Goal: Information Seeking & Learning: Learn about a topic

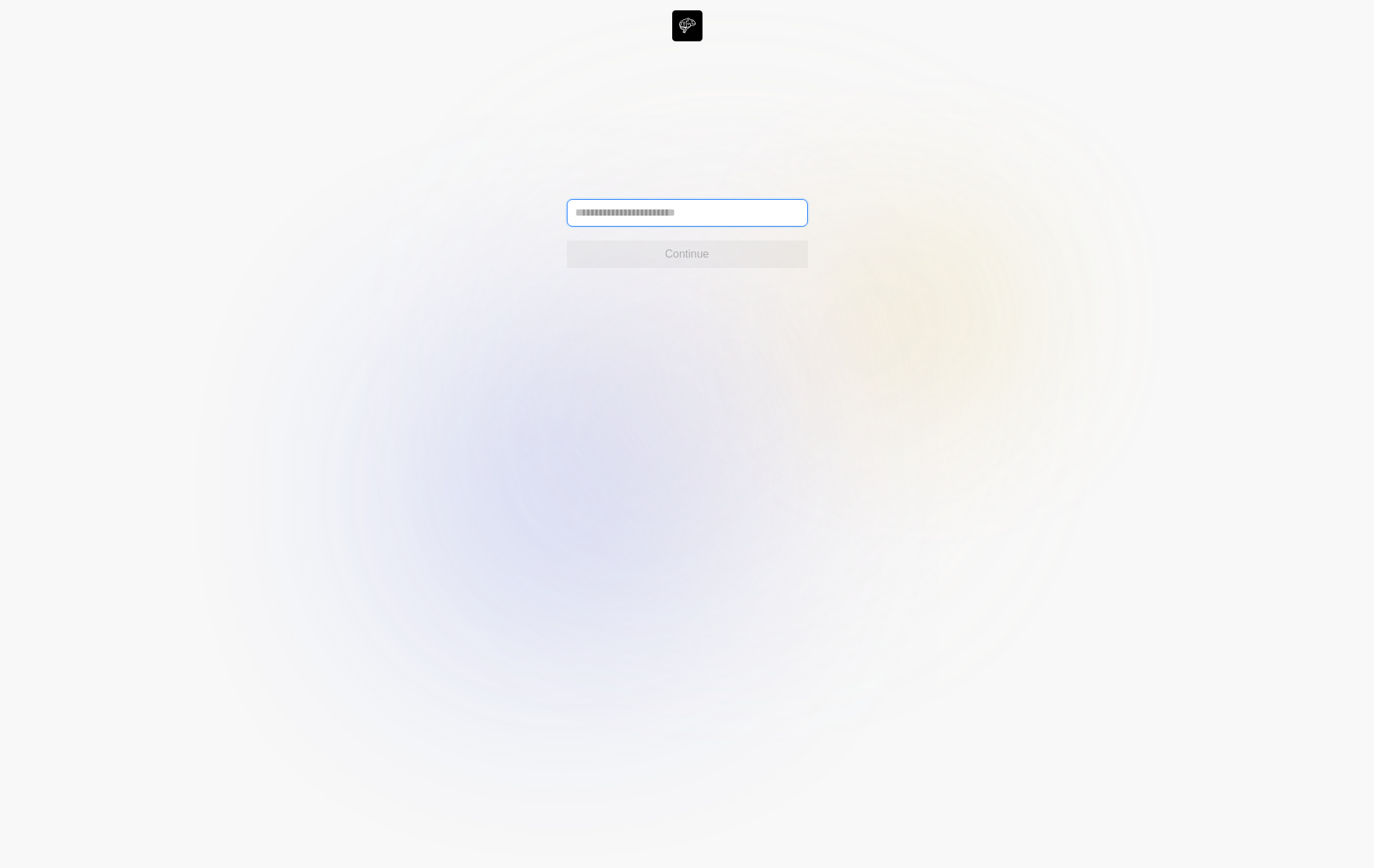
click at [633, 223] on input "text" at bounding box center [687, 213] width 241 height 27
type input "**********"
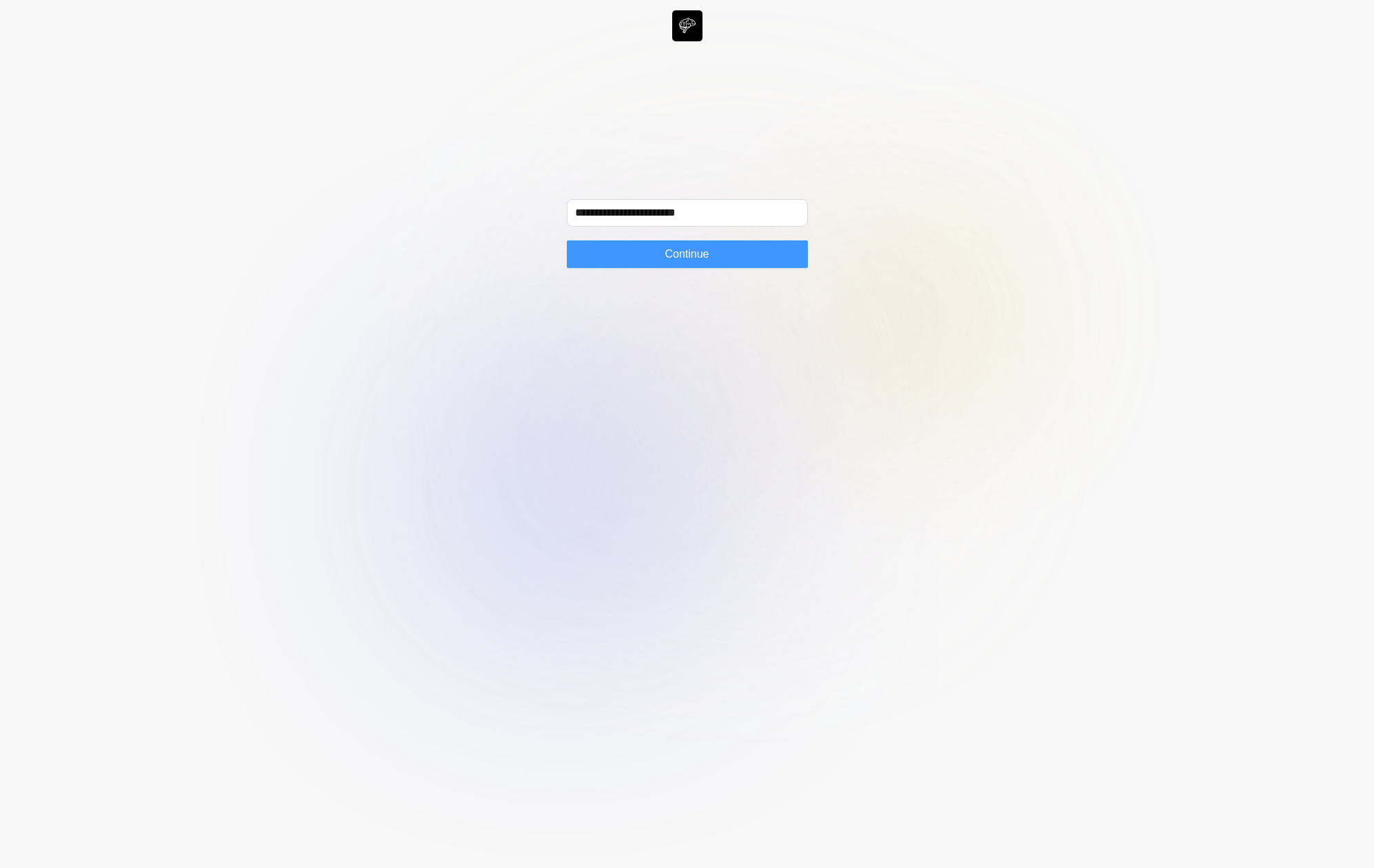
click at [621, 253] on button "Continue" at bounding box center [687, 253] width 241 height 27
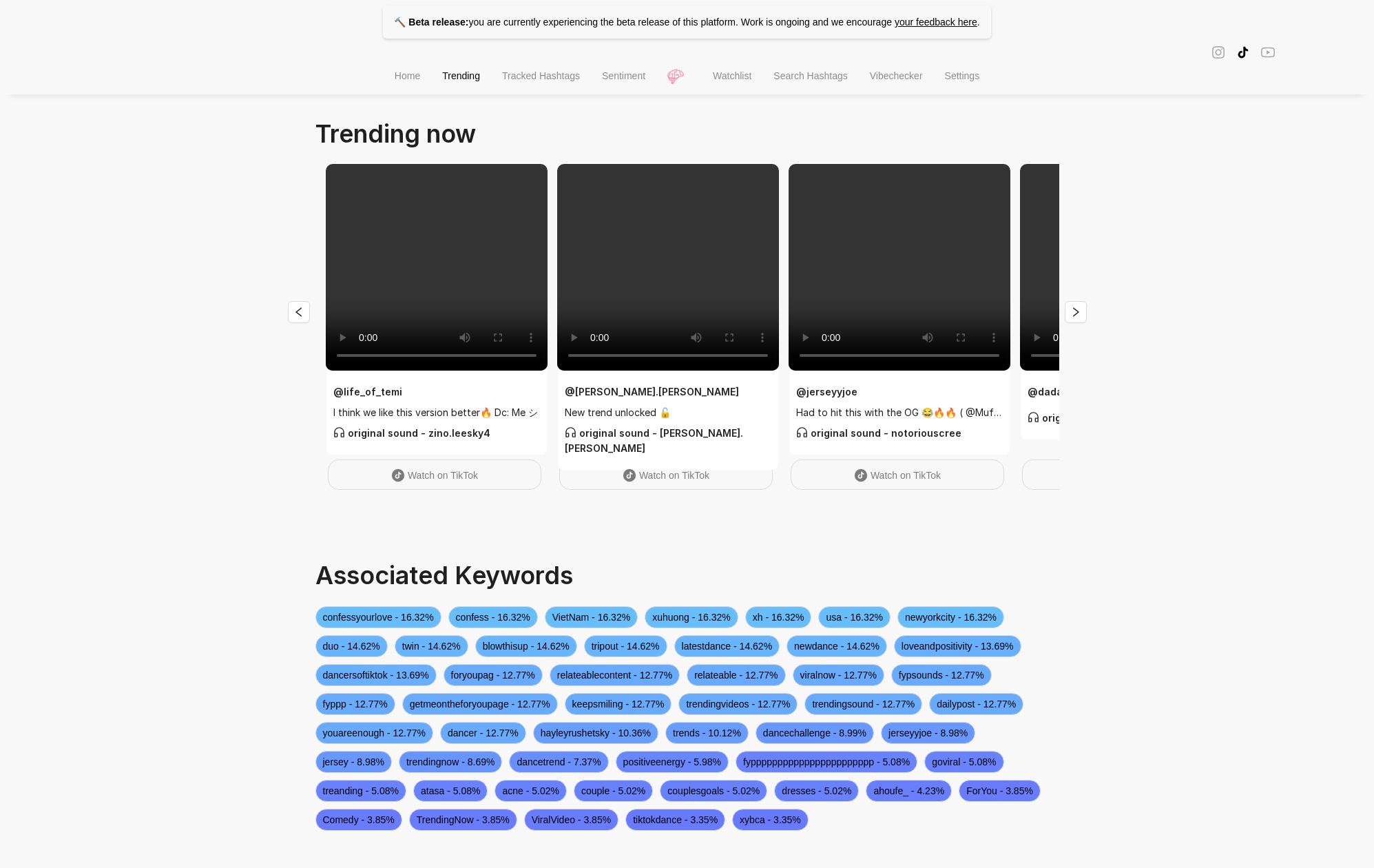
click at [408, 79] on span "Home" at bounding box center [407, 76] width 25 height 11
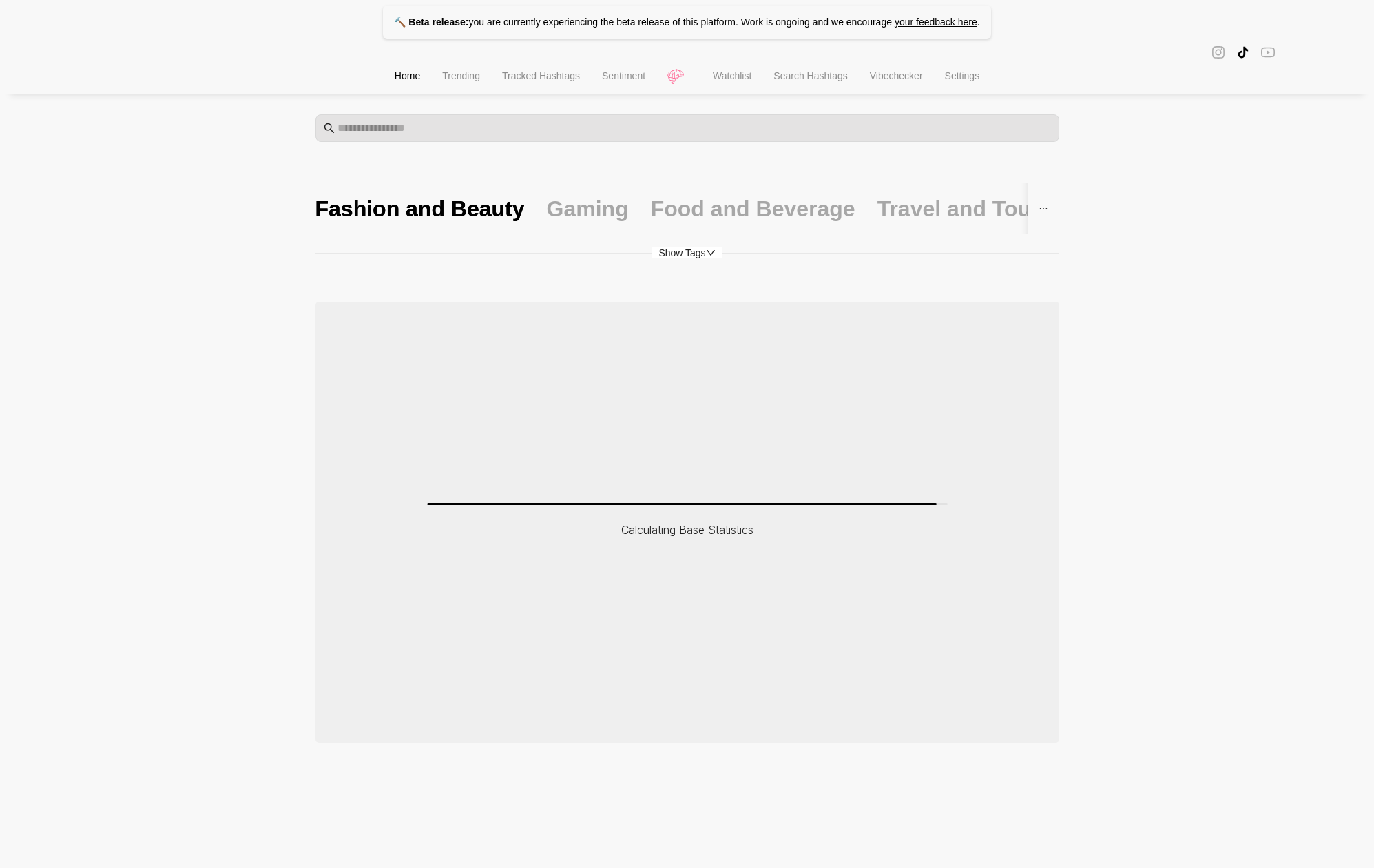
click at [541, 78] on span "Tracked Hashtags" at bounding box center [541, 76] width 78 height 11
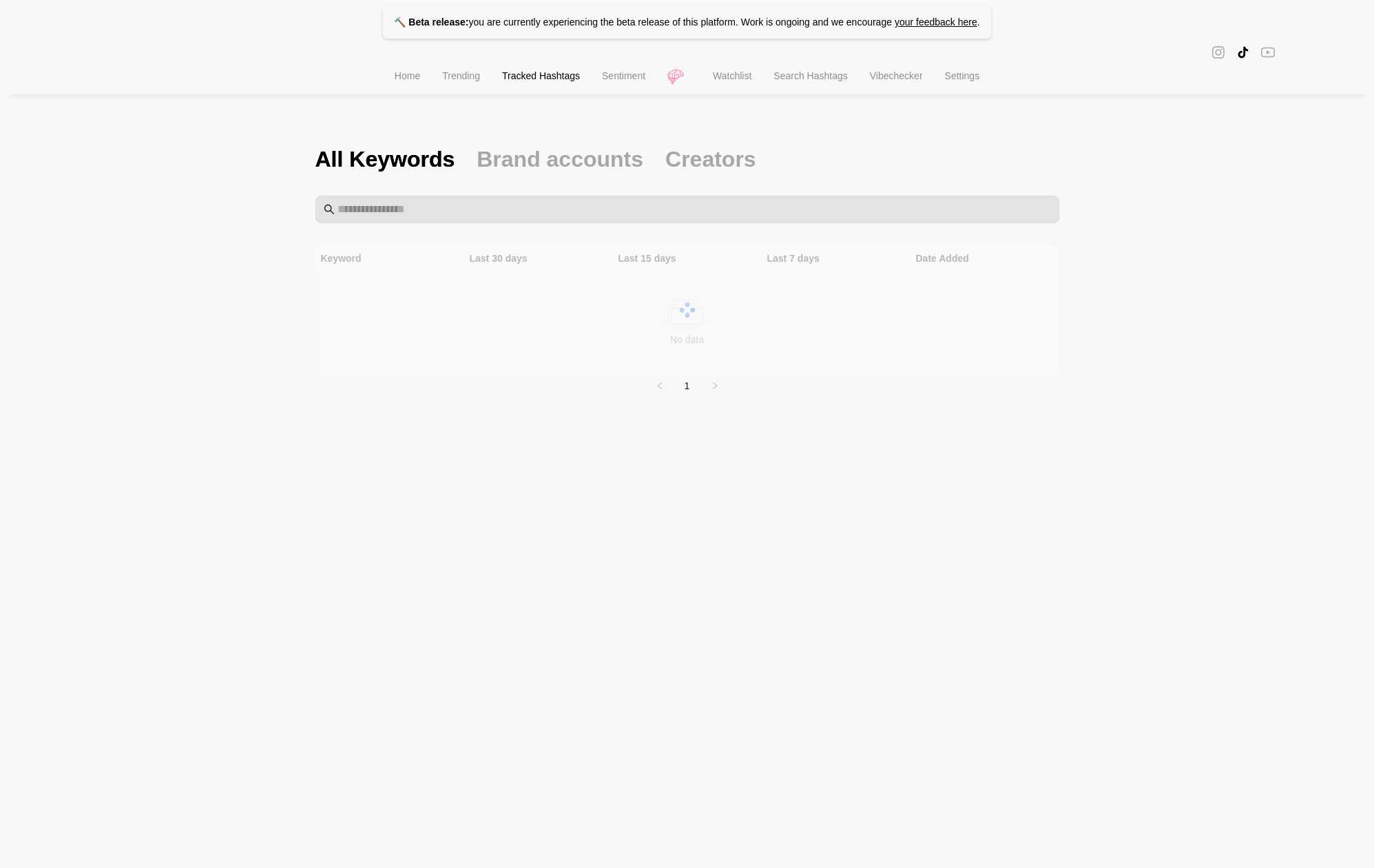
click at [406, 84] on li "Home" at bounding box center [407, 77] width 48 height 35
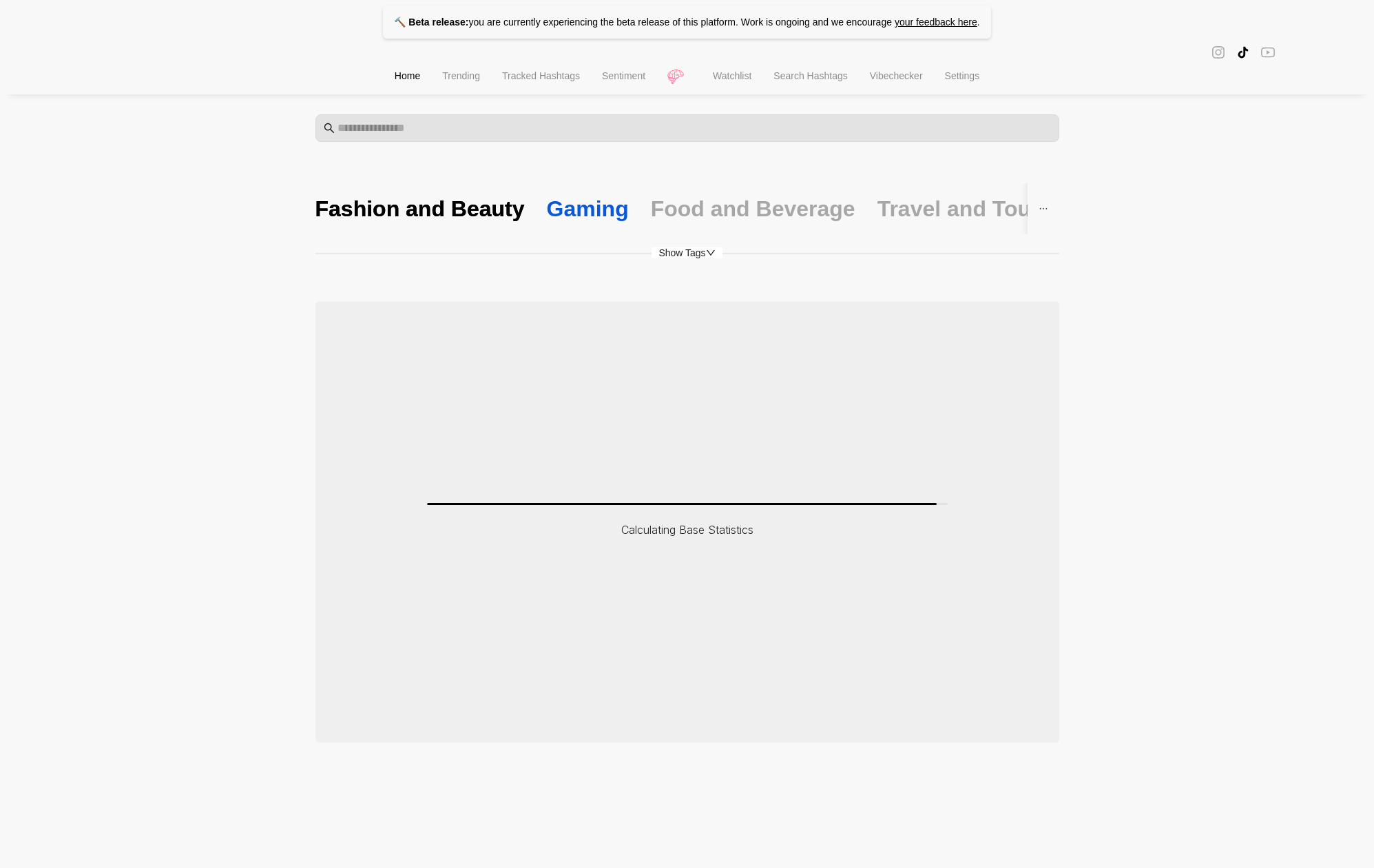
click at [585, 208] on div "Gaming" at bounding box center [588, 209] width 82 height 29
click at [1040, 216] on button "button" at bounding box center [1044, 209] width 31 height 51
click at [702, 206] on div "Food and Beverage" at bounding box center [753, 209] width 205 height 29
click at [614, 71] on span "Sentiment" at bounding box center [623, 76] width 43 height 11
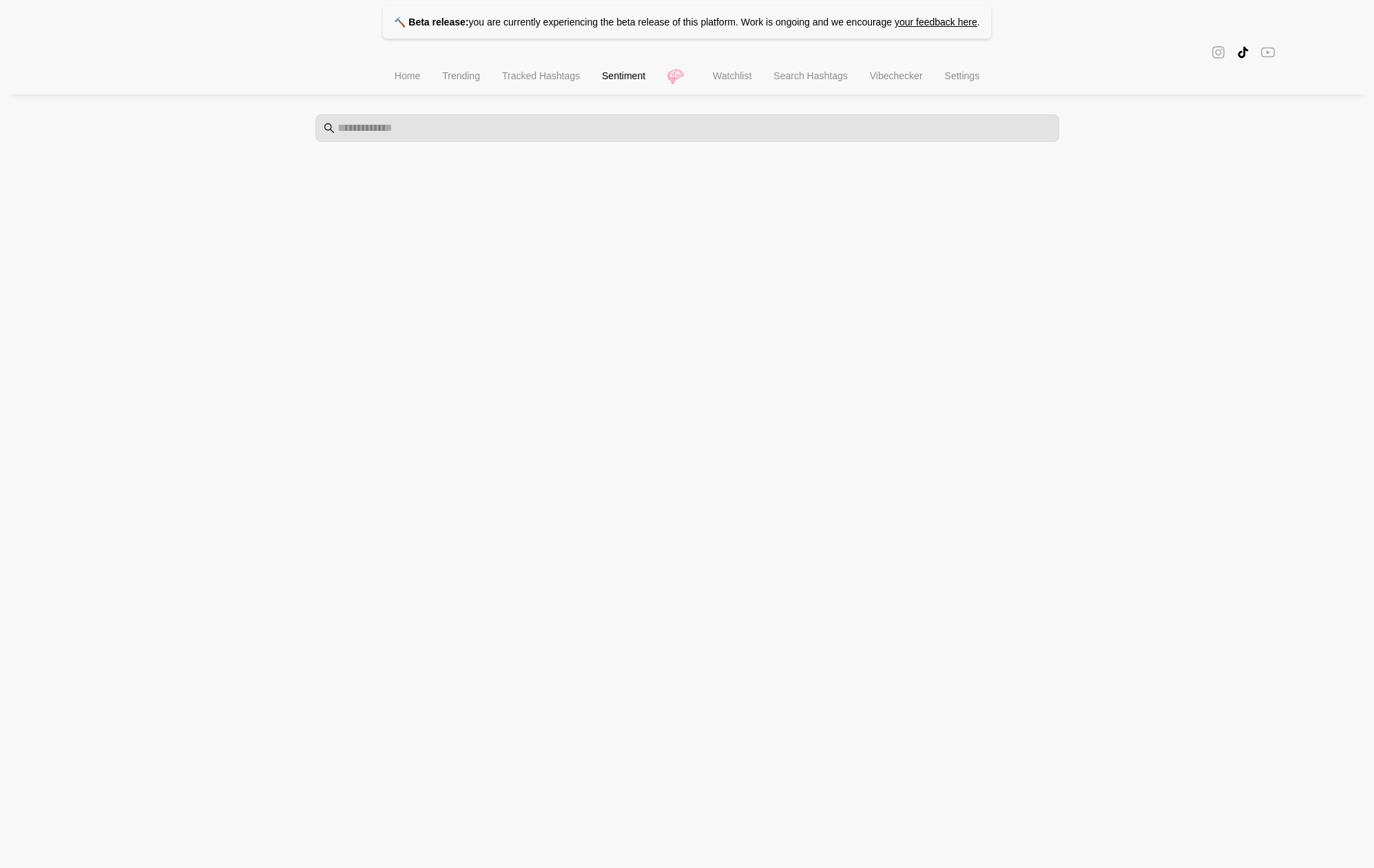
click at [525, 76] on span "Tracked Hashtags" at bounding box center [541, 76] width 78 height 11
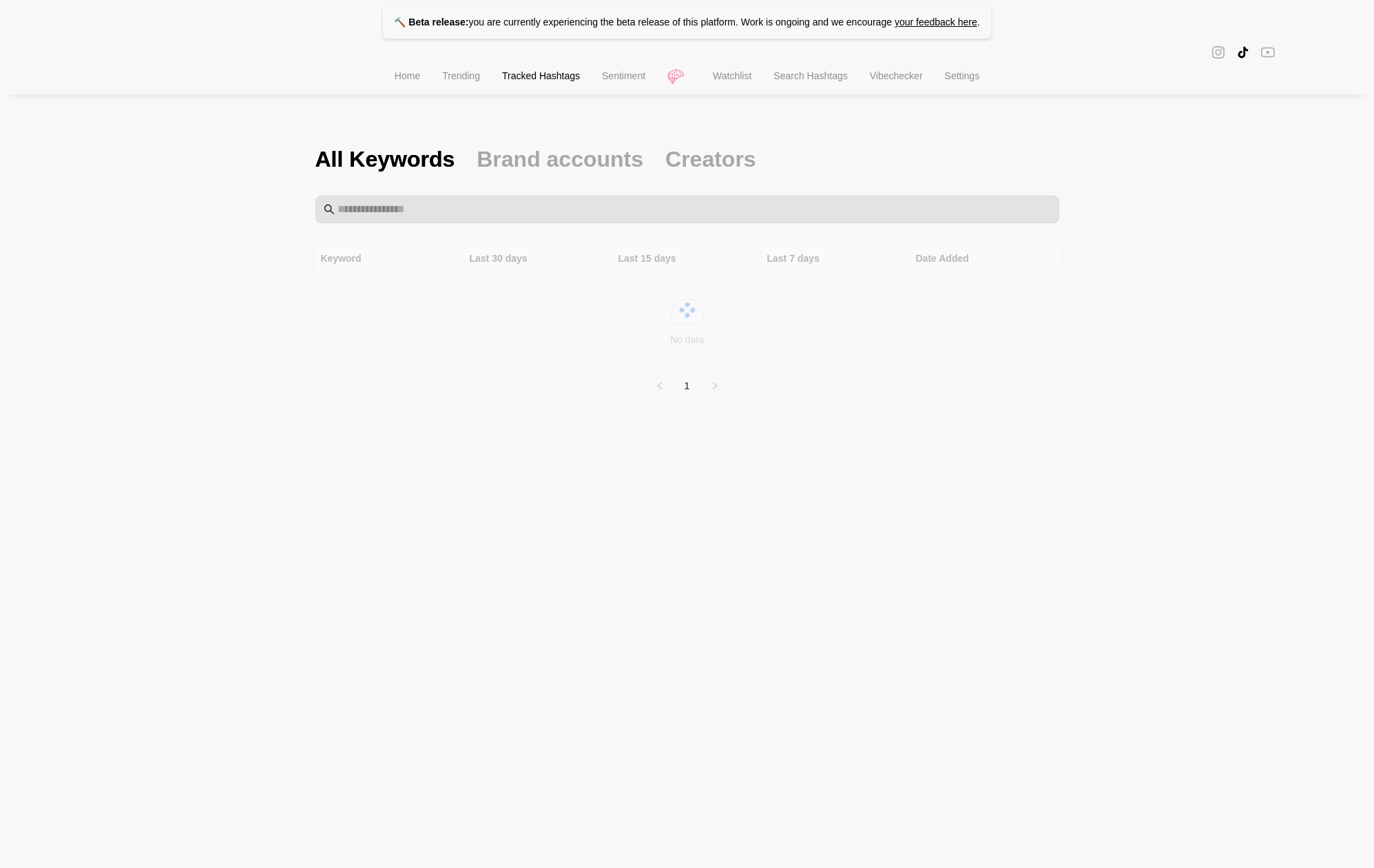
click at [519, 187] on div "All Keywords Brand accounts Creators Keyword Last 30 days Last 15 days Last 7 d…" at bounding box center [687, 264] width 744 height 263
click at [502, 205] on input "text" at bounding box center [694, 209] width 713 height 16
click at [813, 84] on li "Search Hashtags" at bounding box center [811, 77] width 96 height 35
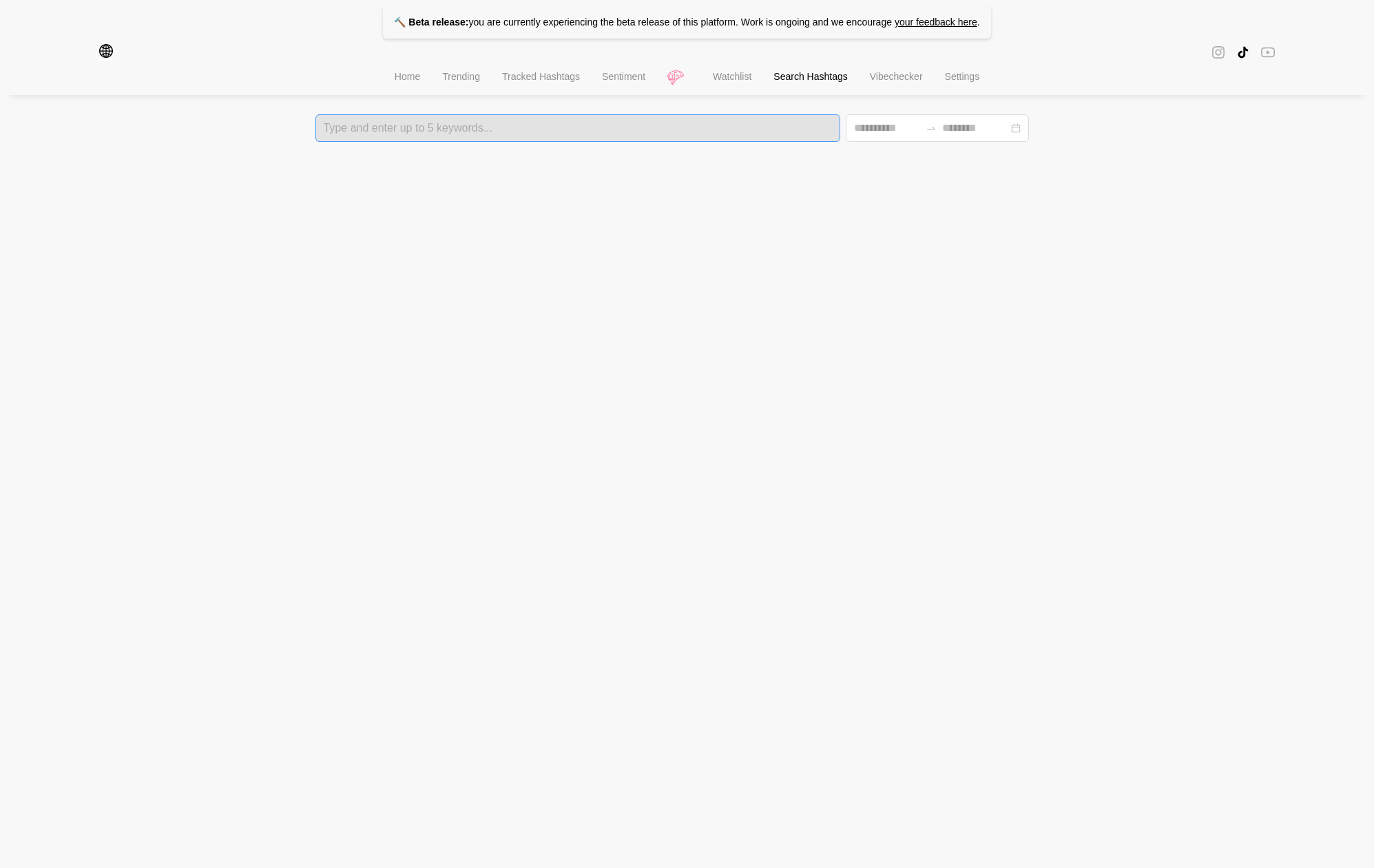
click at [719, 126] on div at bounding box center [578, 128] width 517 height 9
type input "*****"
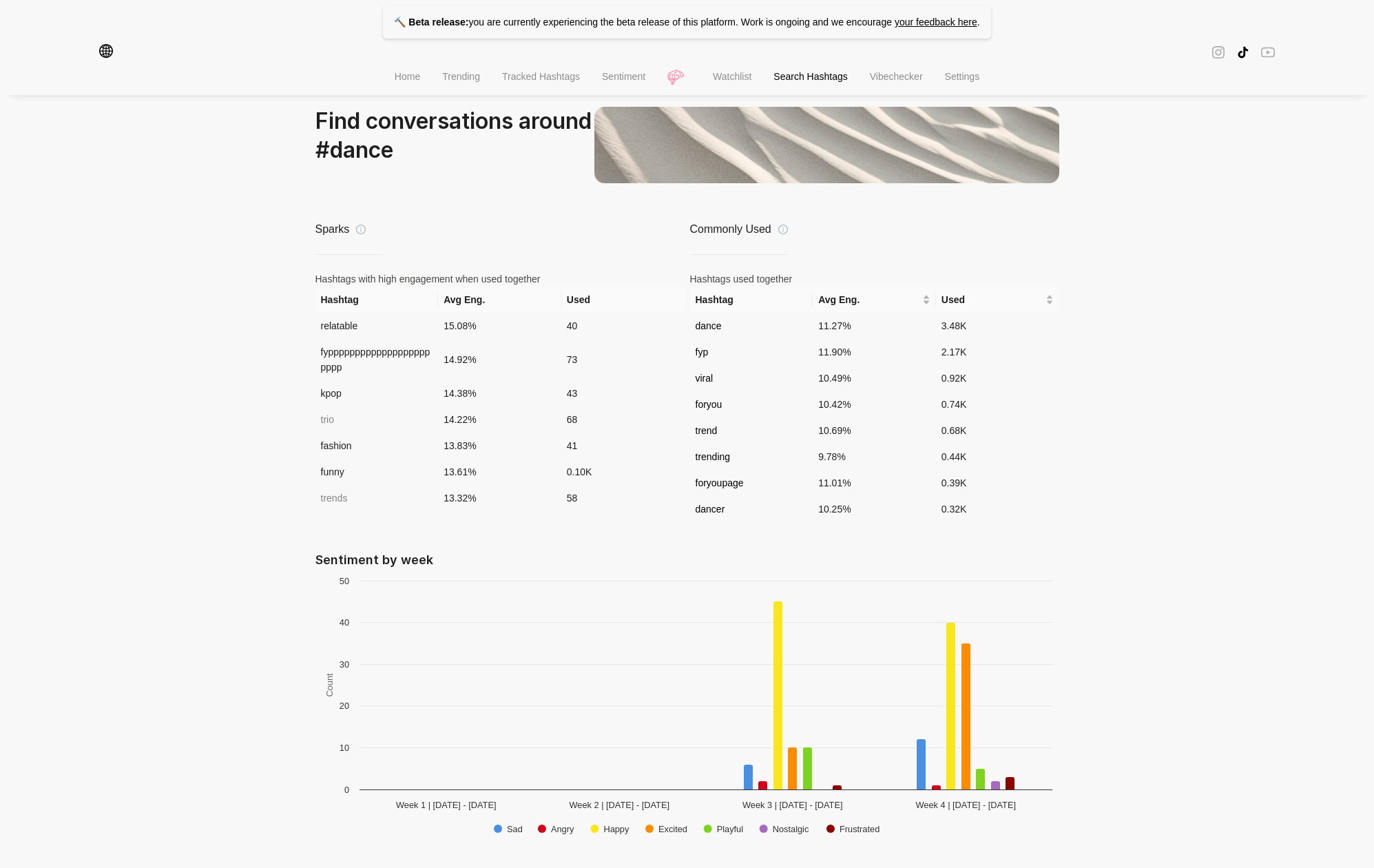
scroll to position [925, 0]
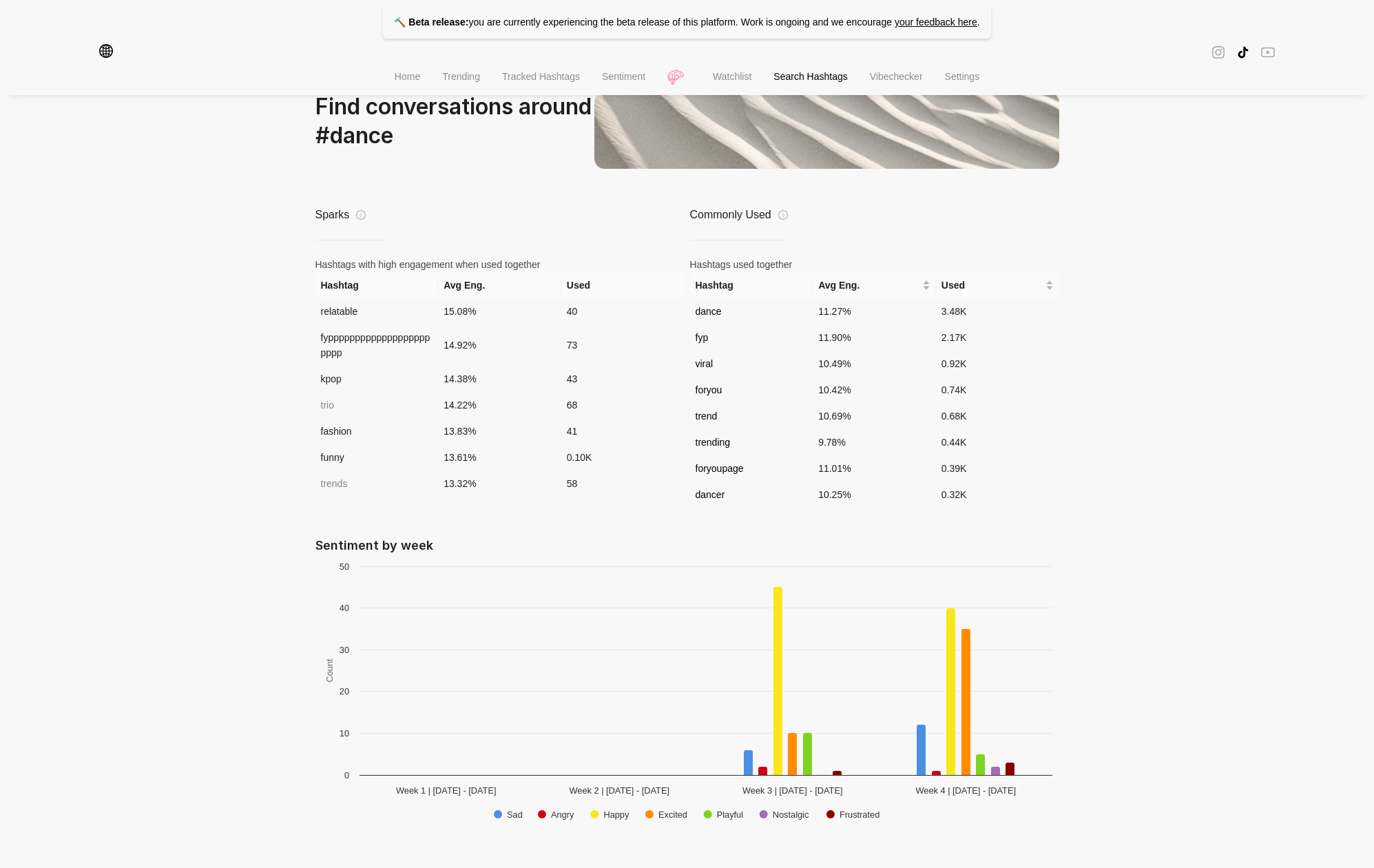
click at [403, 65] on li "Home" at bounding box center [407, 78] width 48 height 35
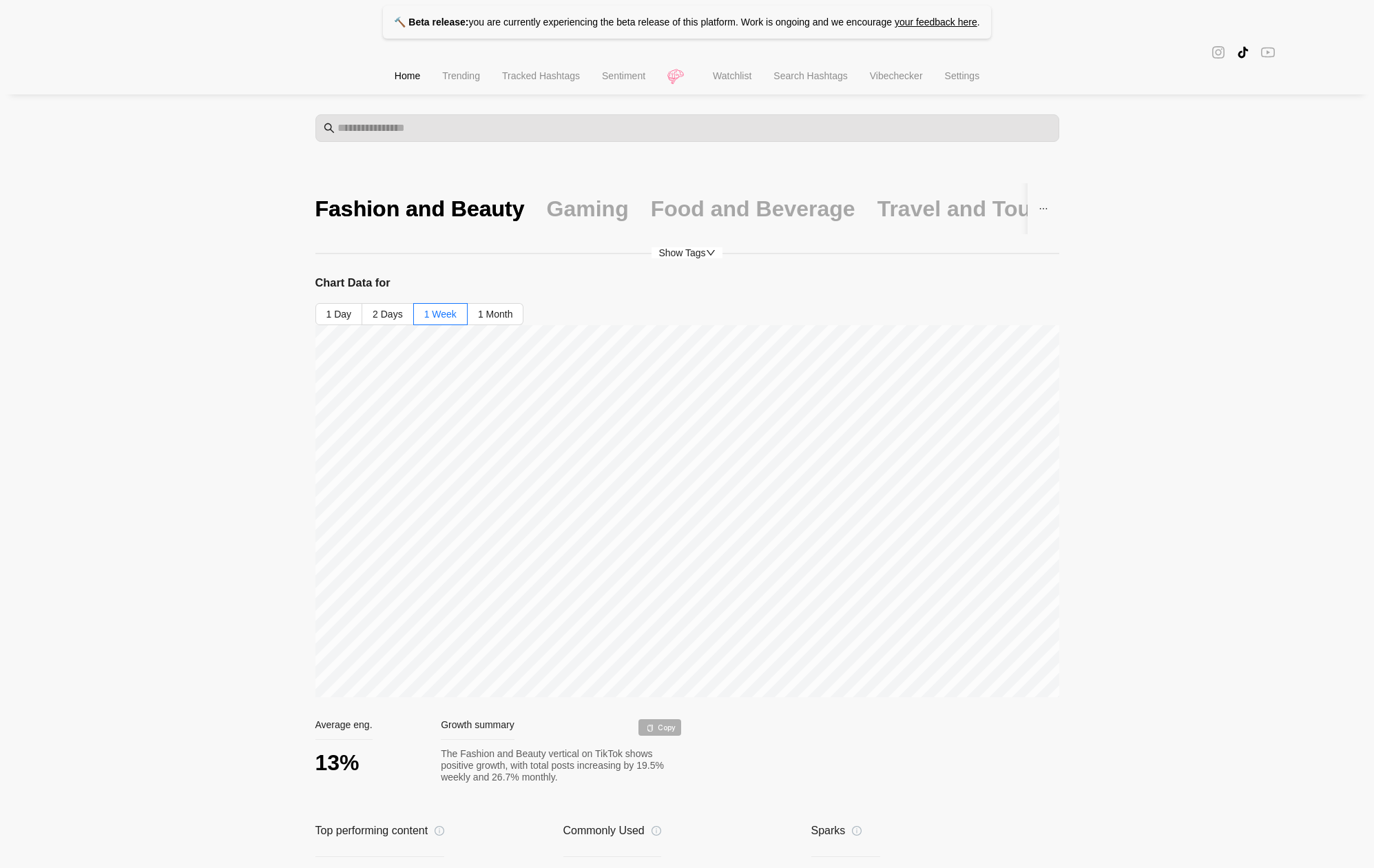
click at [1181, 686] on div "🔨 Beta release: you are currently experiencing the beta release of this platfor…" at bounding box center [687, 638] width 1374 height 1276
click at [586, 200] on div "Gaming" at bounding box center [588, 209] width 82 height 29
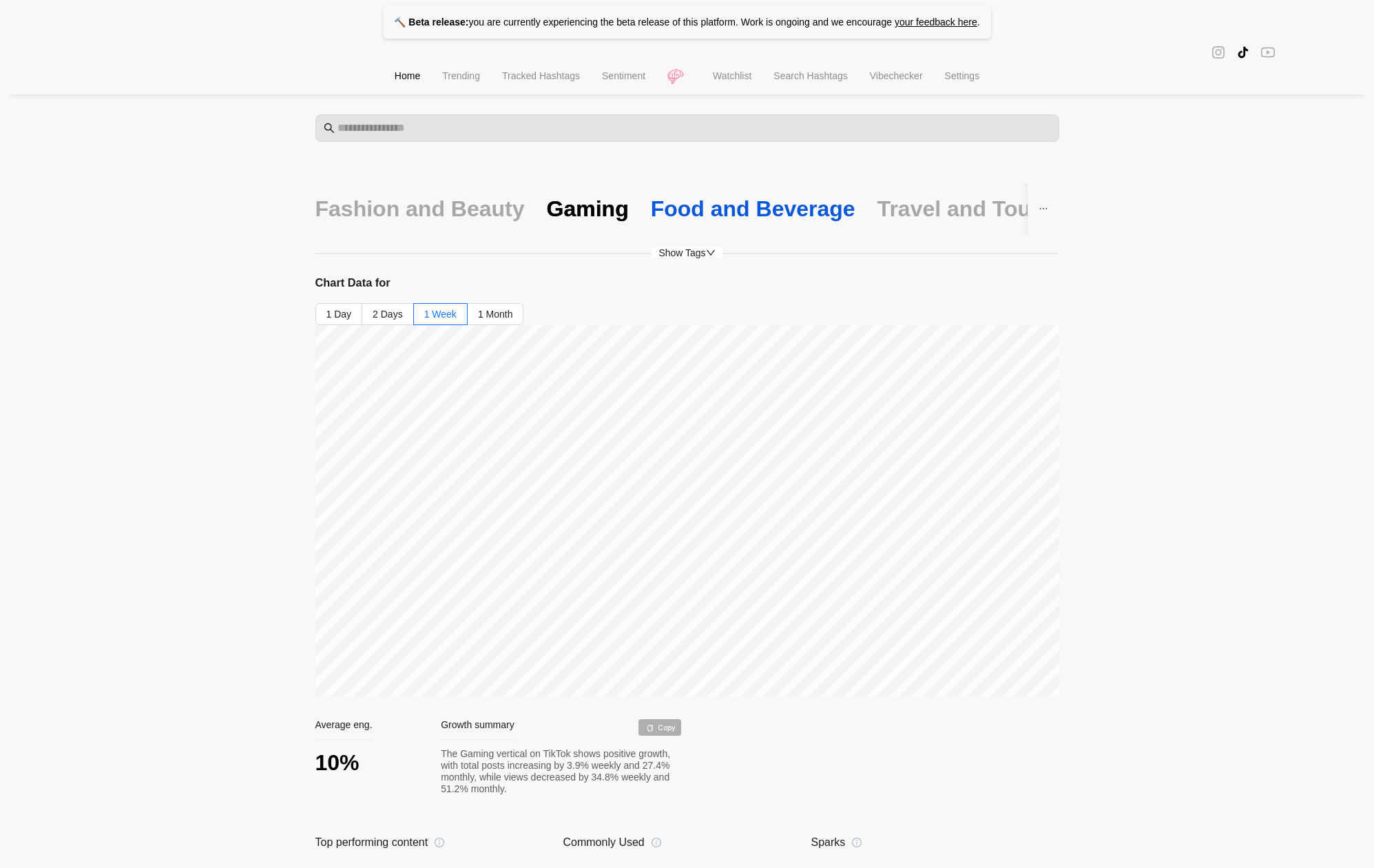
click at [691, 213] on div "Food and Beverage" at bounding box center [753, 209] width 205 height 29
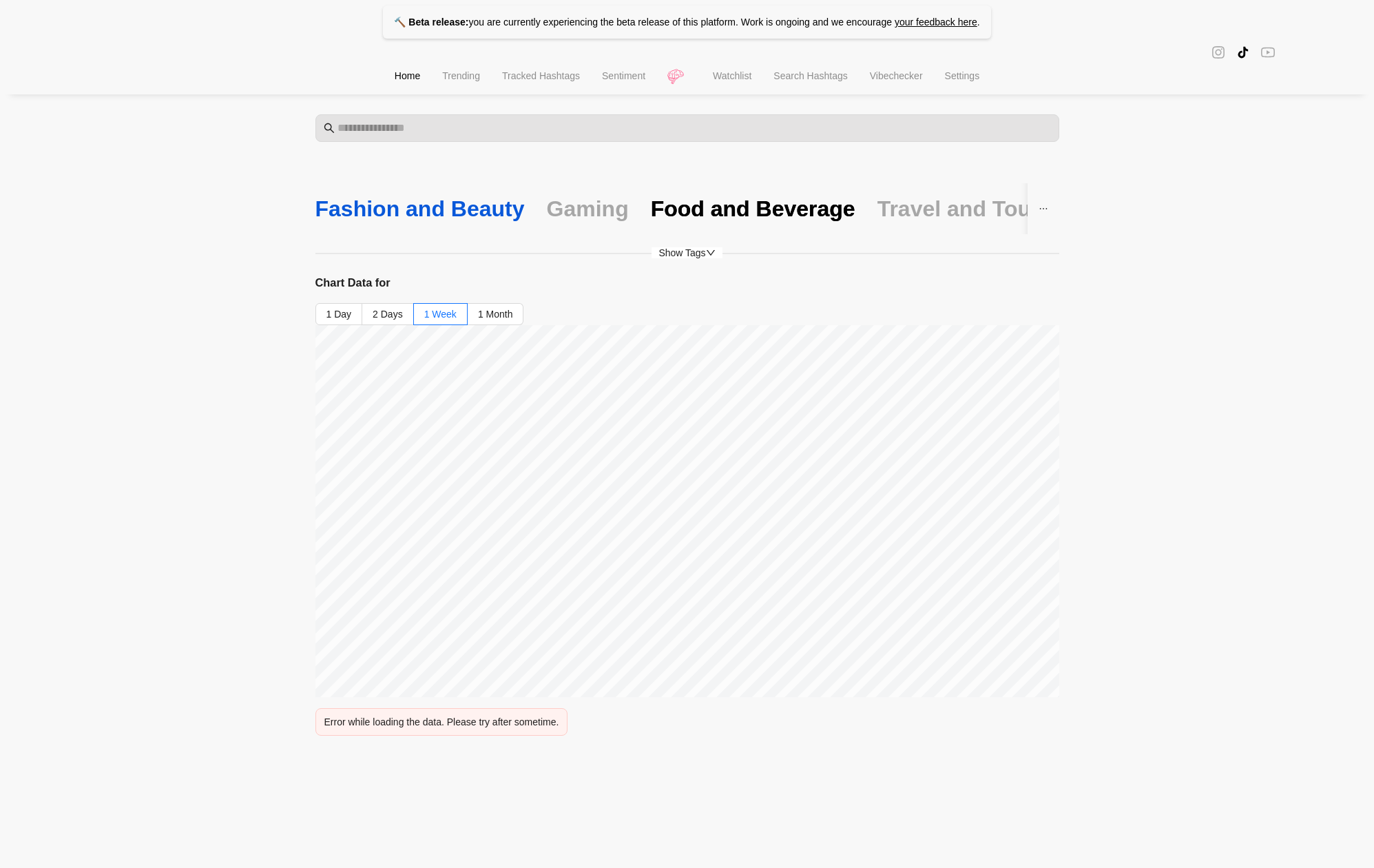
click at [403, 214] on div "Fashion and Beauty" at bounding box center [420, 209] width 210 height 29
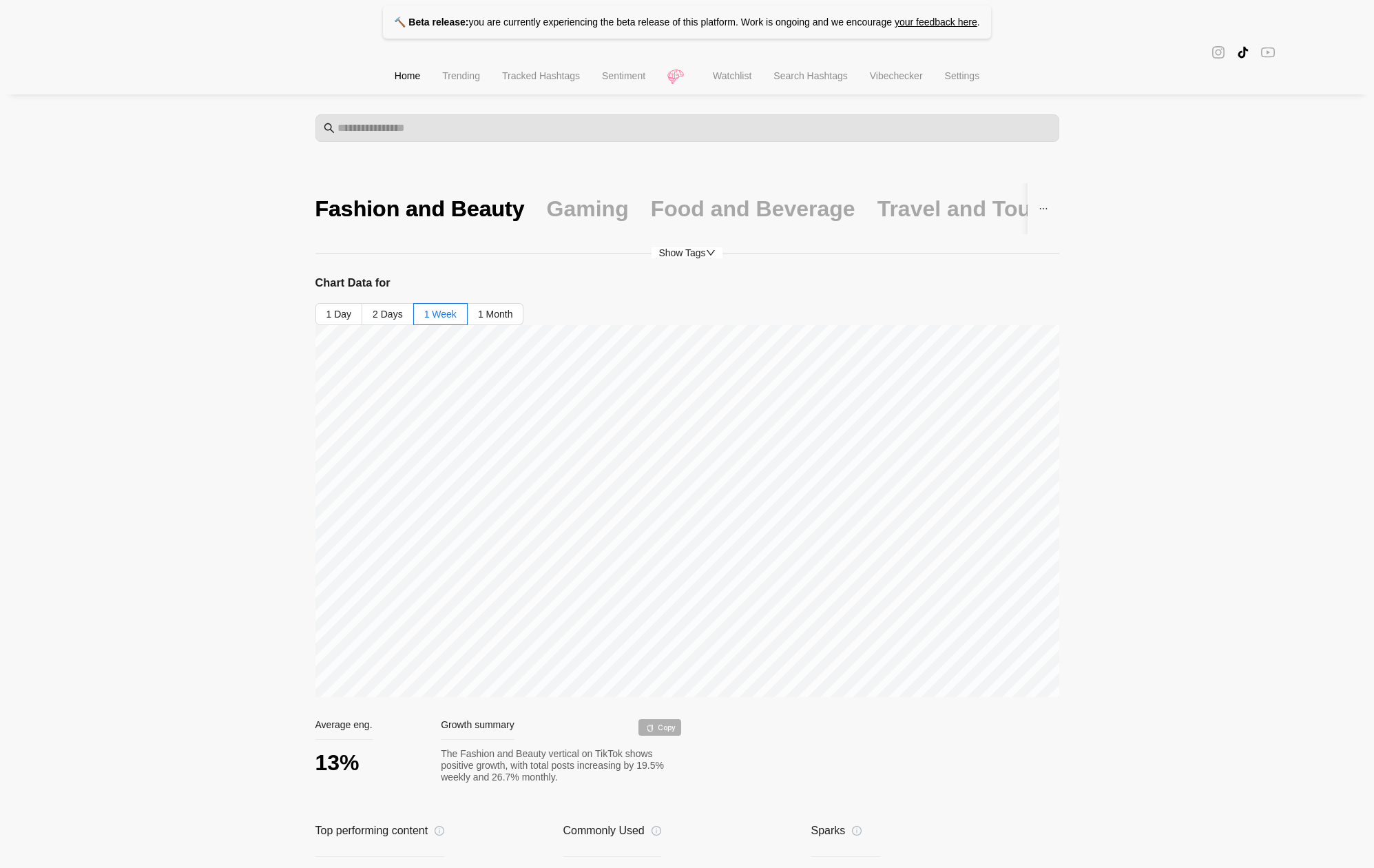
click at [800, 76] on span "Search Hashtags" at bounding box center [811, 76] width 74 height 11
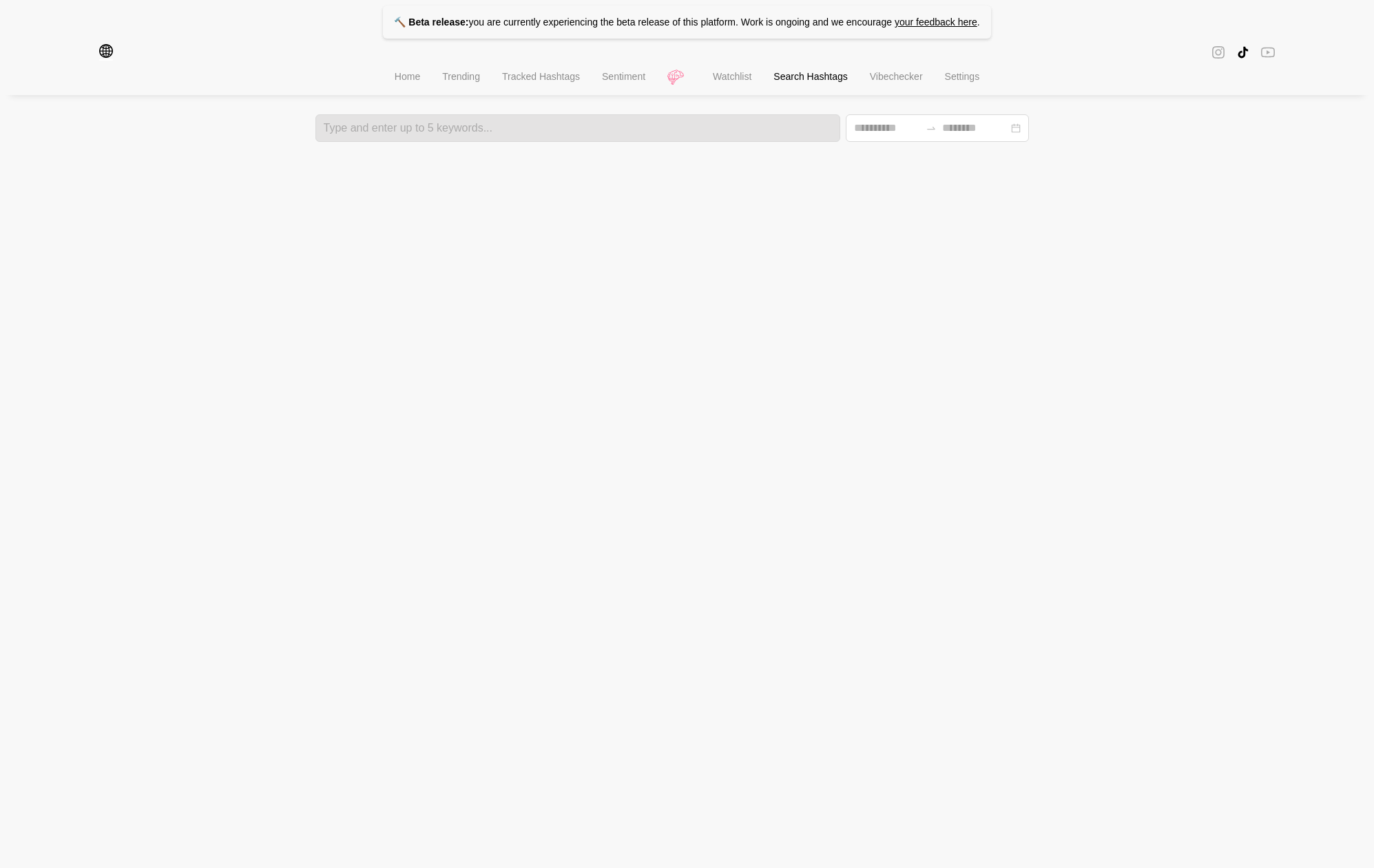
click at [395, 78] on span "Home" at bounding box center [407, 76] width 25 height 11
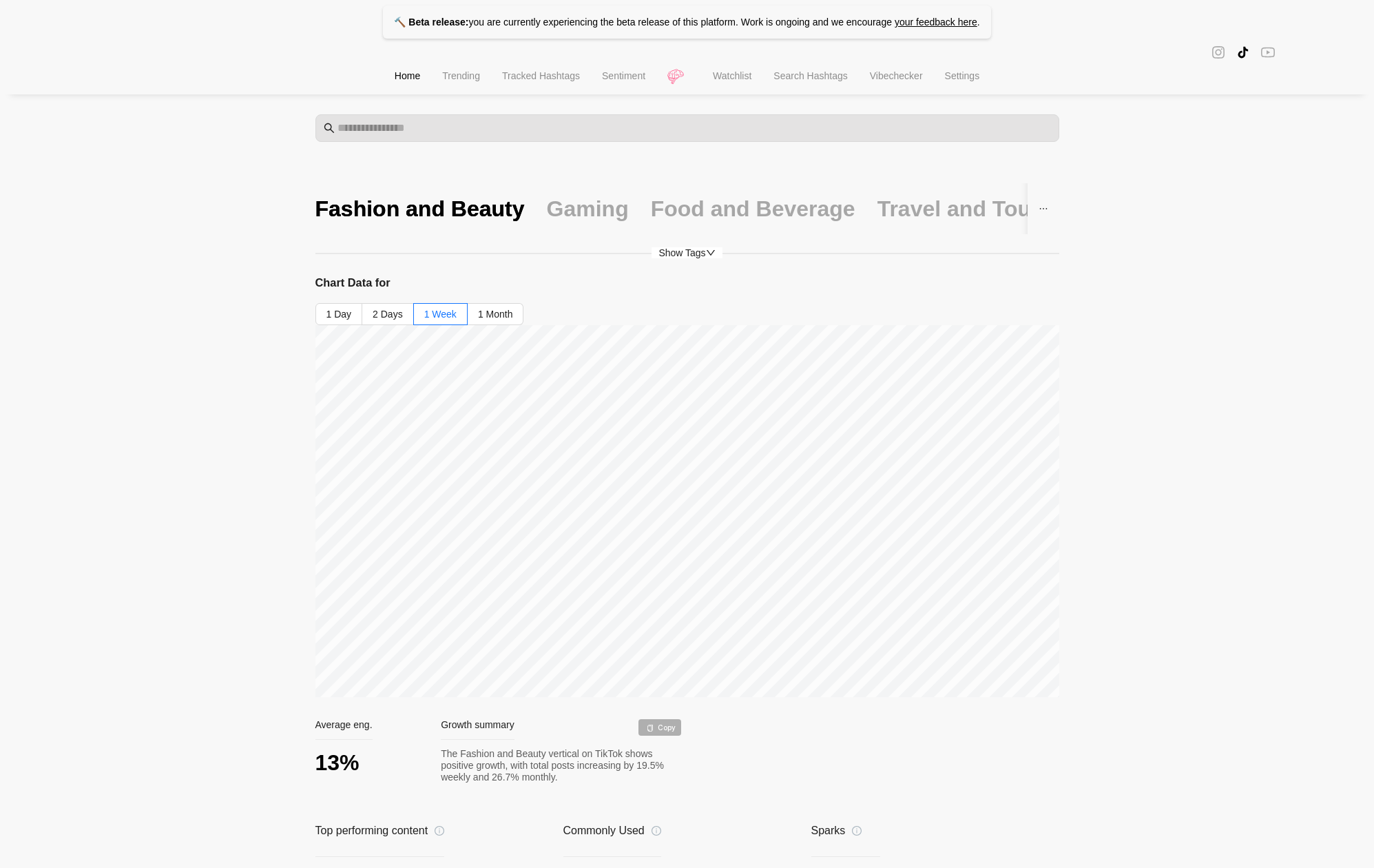
click at [758, 76] on li "Watchlist" at bounding box center [731, 77] width 60 height 35
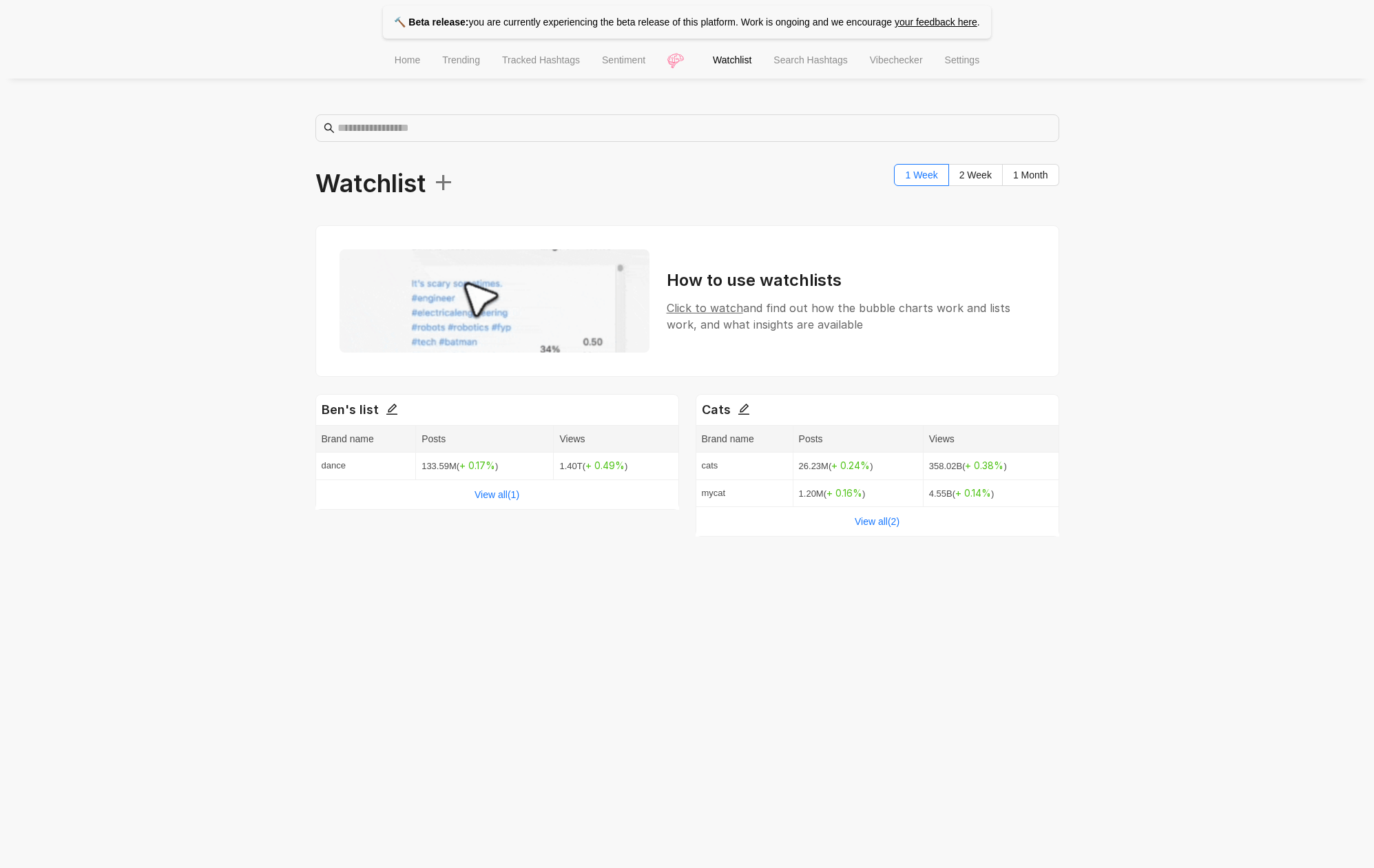
click at [903, 553] on html "🔨 Beta release: you are currently experiencing the beta release of this platfor…" at bounding box center [687, 276] width 1374 height 553
click at [494, 497] on link "View all( 1 )" at bounding box center [497, 494] width 45 height 11
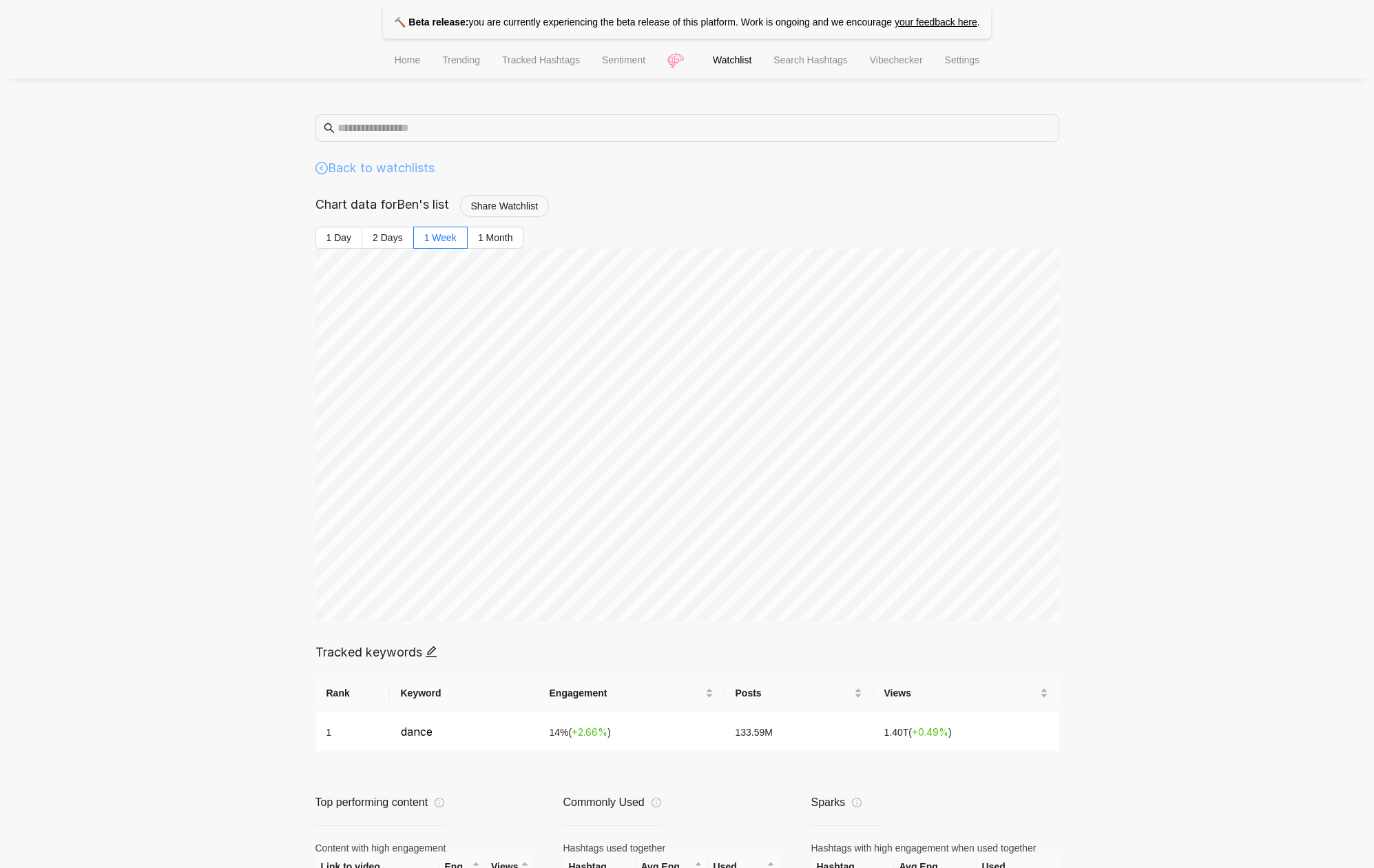
click at [407, 172] on link "Back to watchlists" at bounding box center [375, 168] width 119 height 20
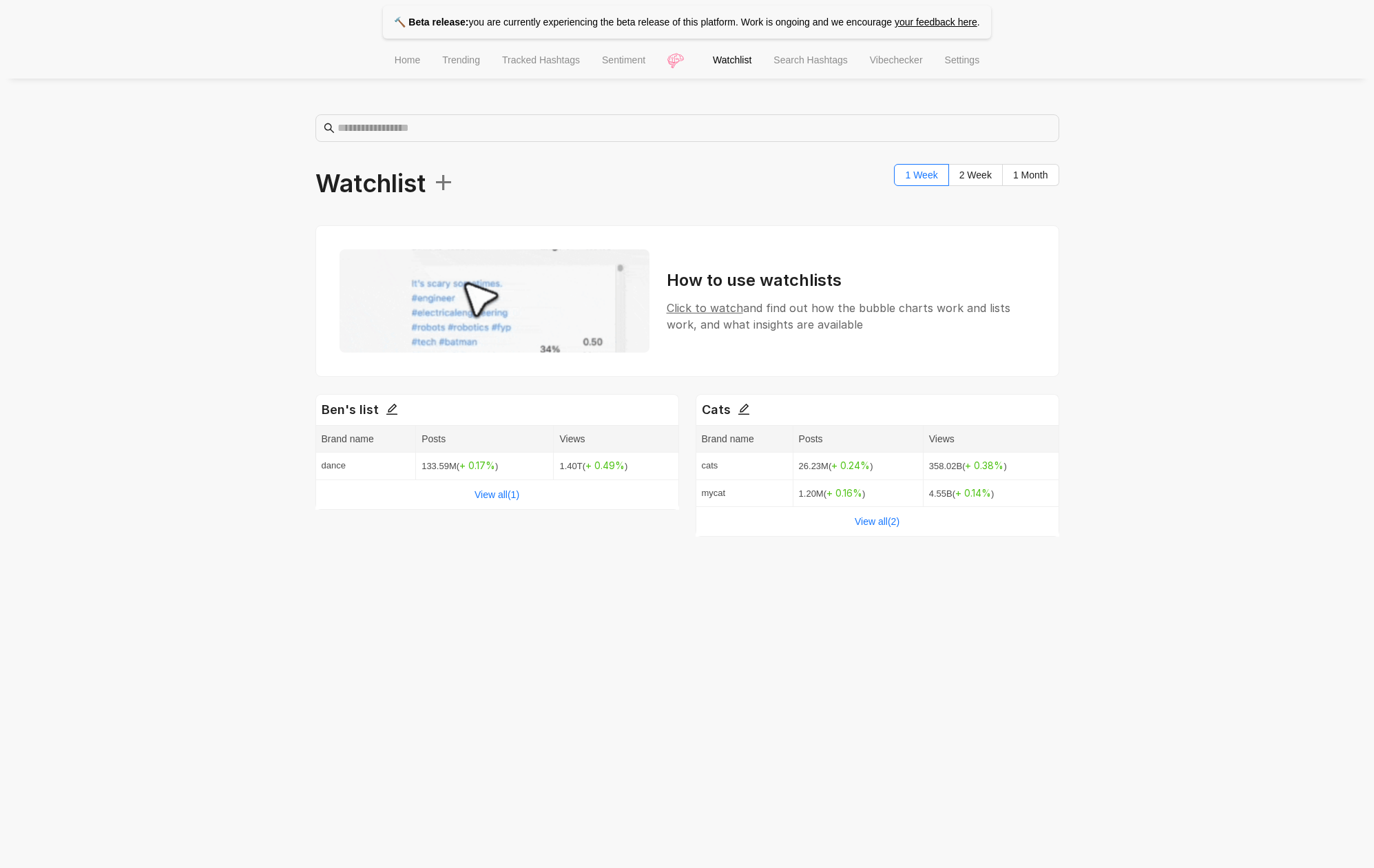
click at [403, 65] on span "Home" at bounding box center [407, 60] width 25 height 11
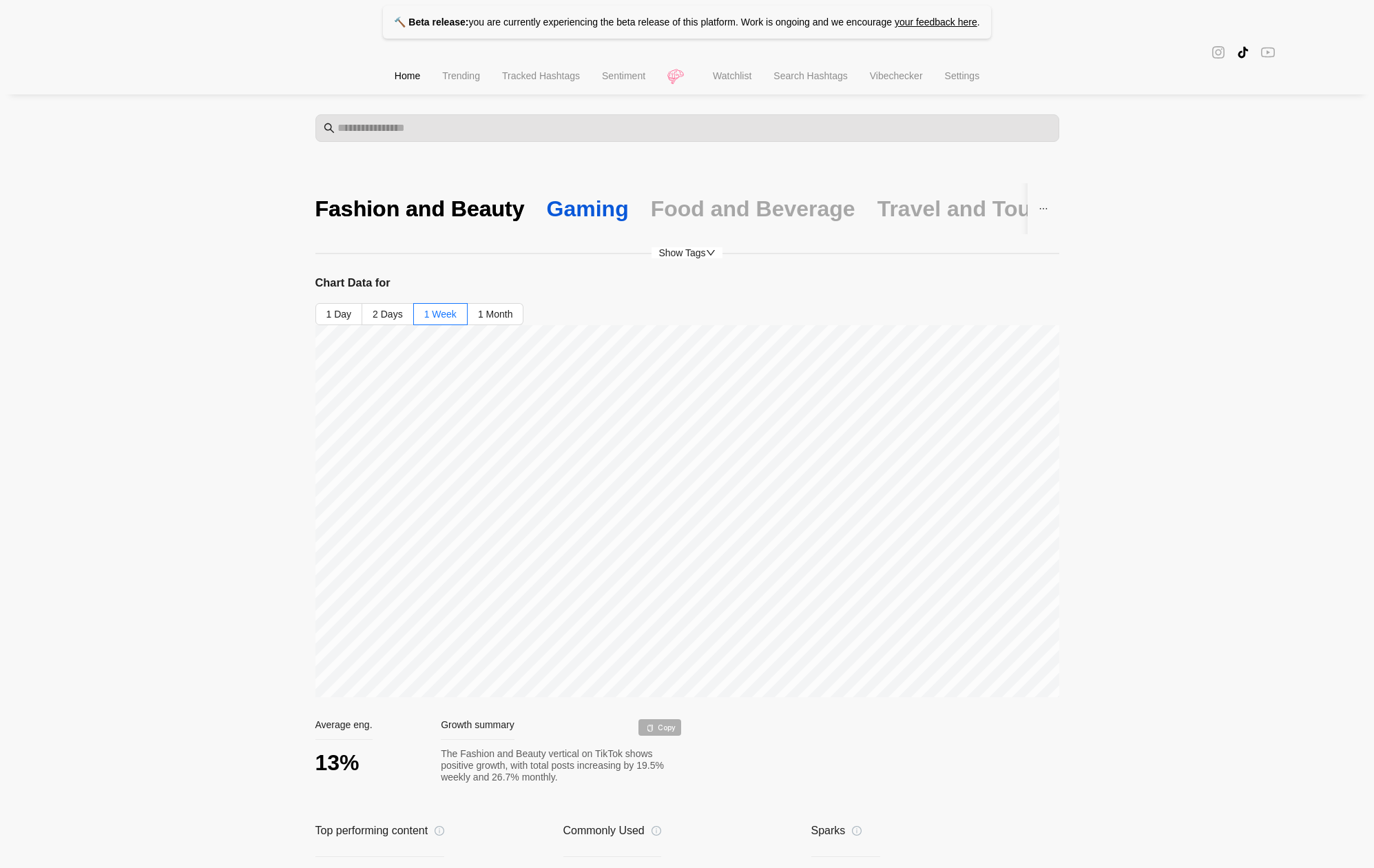
click at [571, 202] on div "Gaming" at bounding box center [588, 209] width 82 height 29
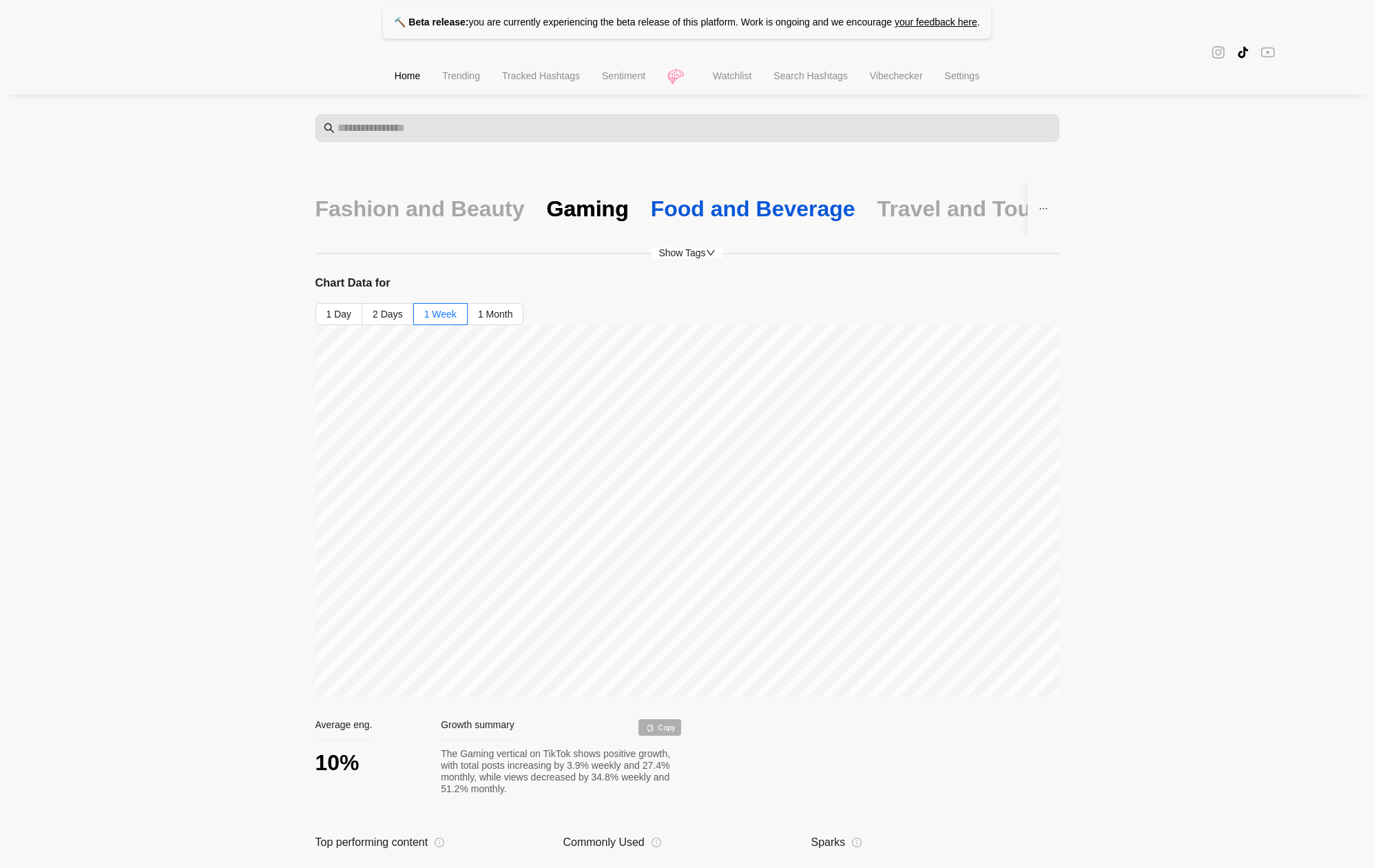
click at [764, 206] on div "Food and Beverage" at bounding box center [753, 209] width 205 height 29
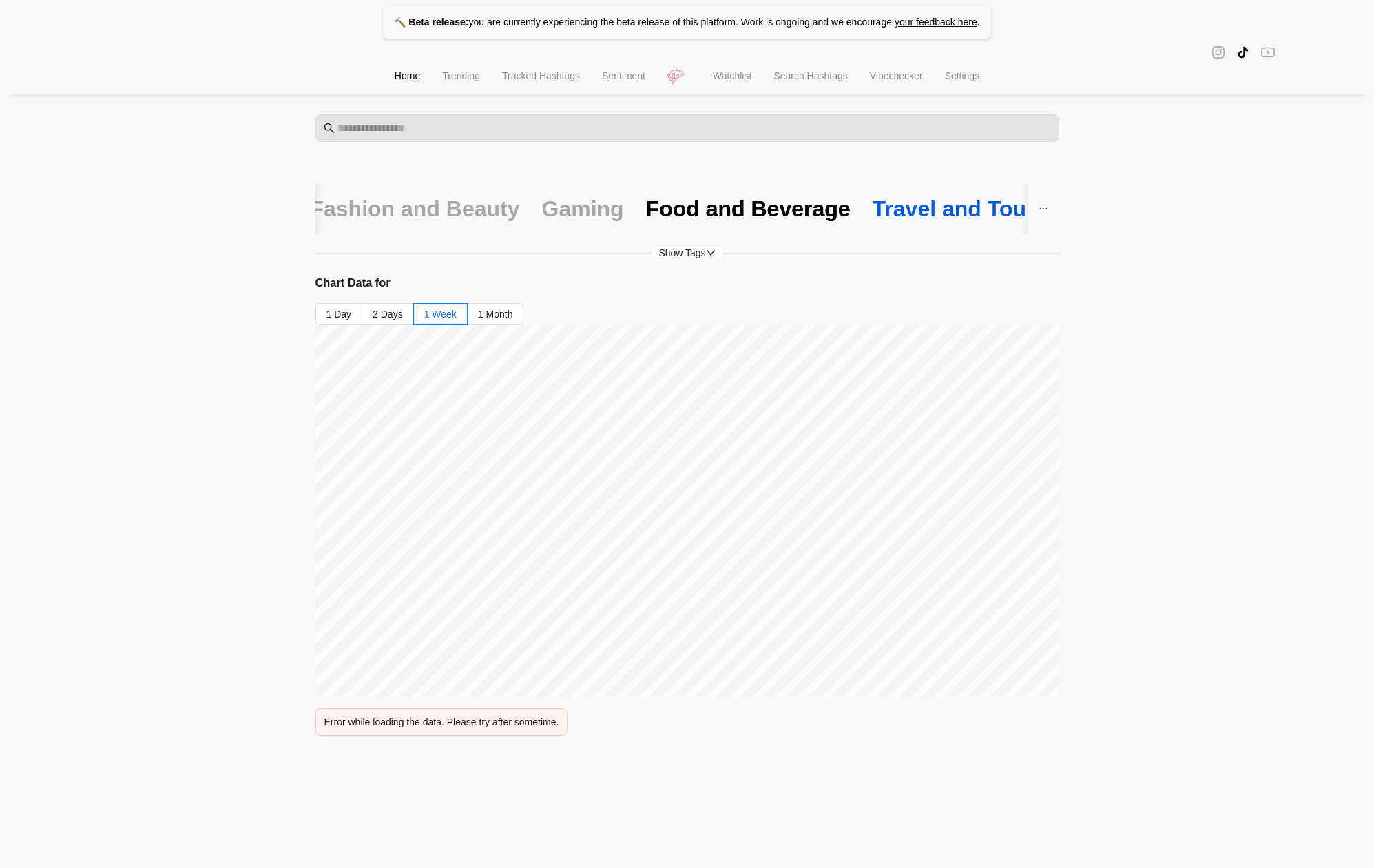
click at [928, 206] on div "Travel and Tourism" at bounding box center [972, 209] width 200 height 29
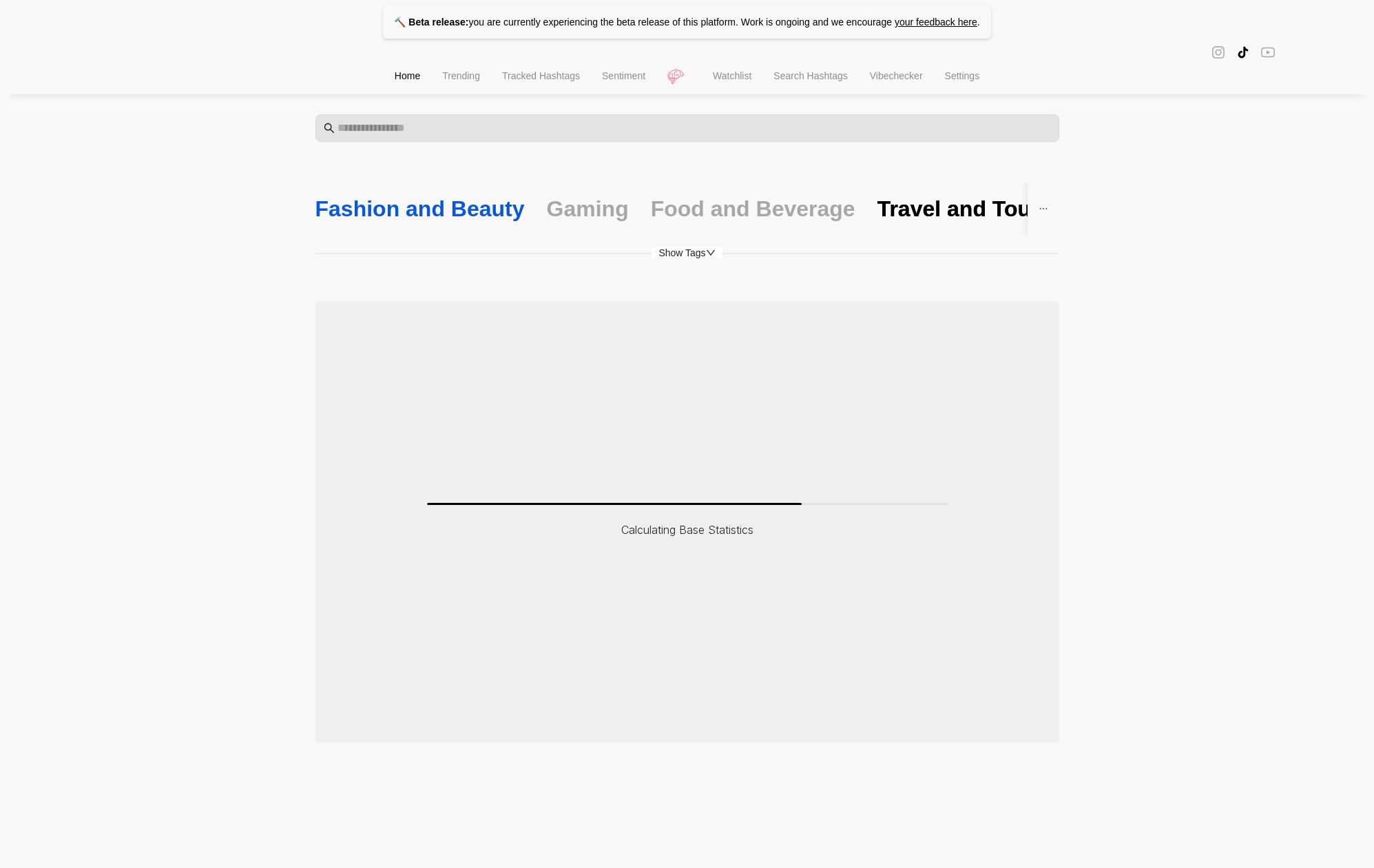
click at [461, 204] on div "Fashion and Beauty" at bounding box center [420, 209] width 210 height 29
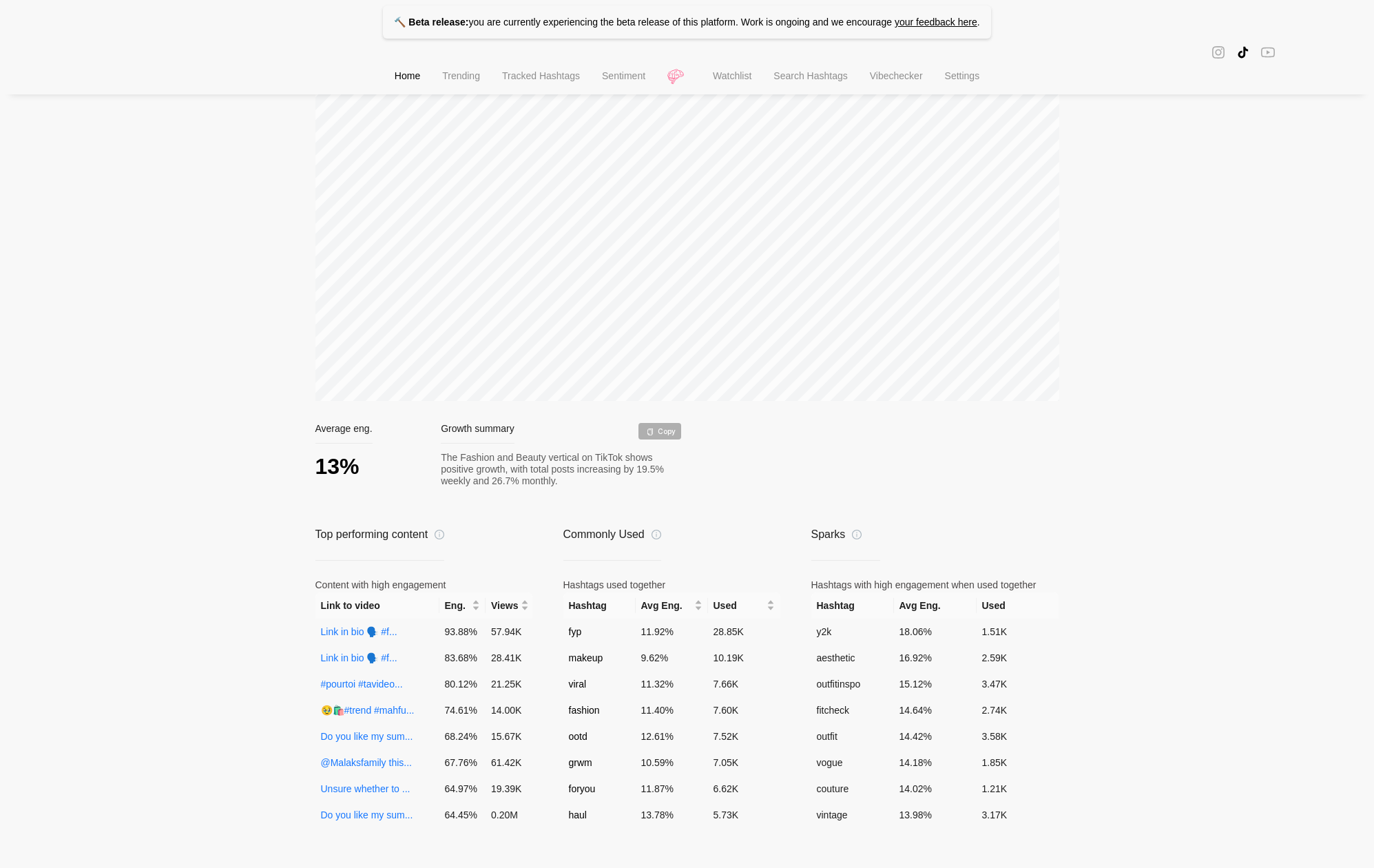
scroll to position [297, 0]
